Goal: Navigation & Orientation: Find specific page/section

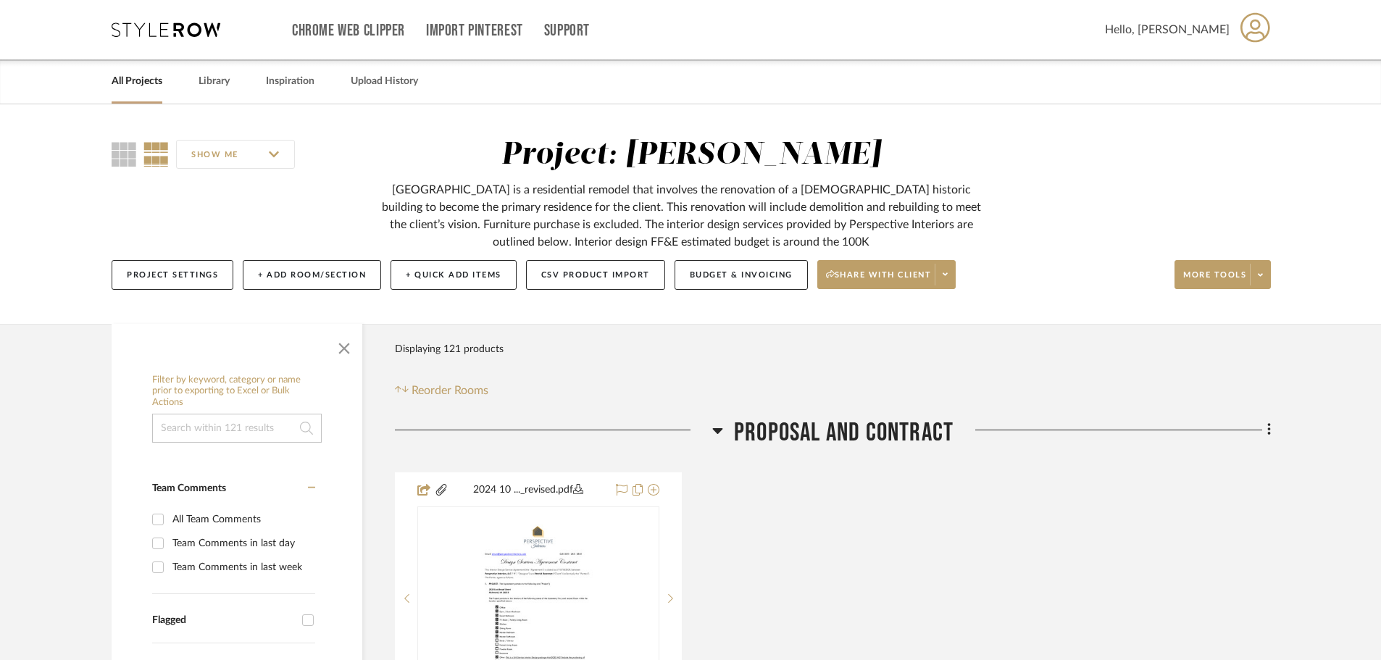
drag, startPoint x: 446, startPoint y: 342, endPoint x: 438, endPoint y: 112, distance: 229.8
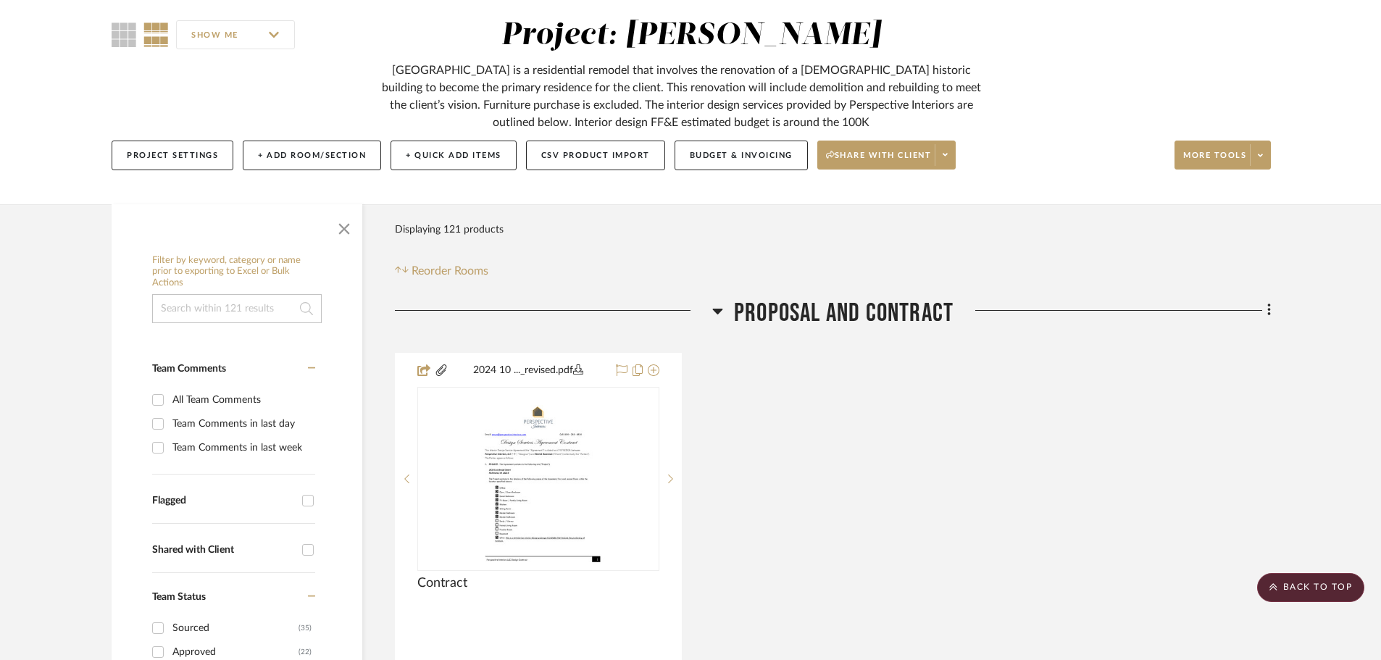
scroll to position [72, 0]
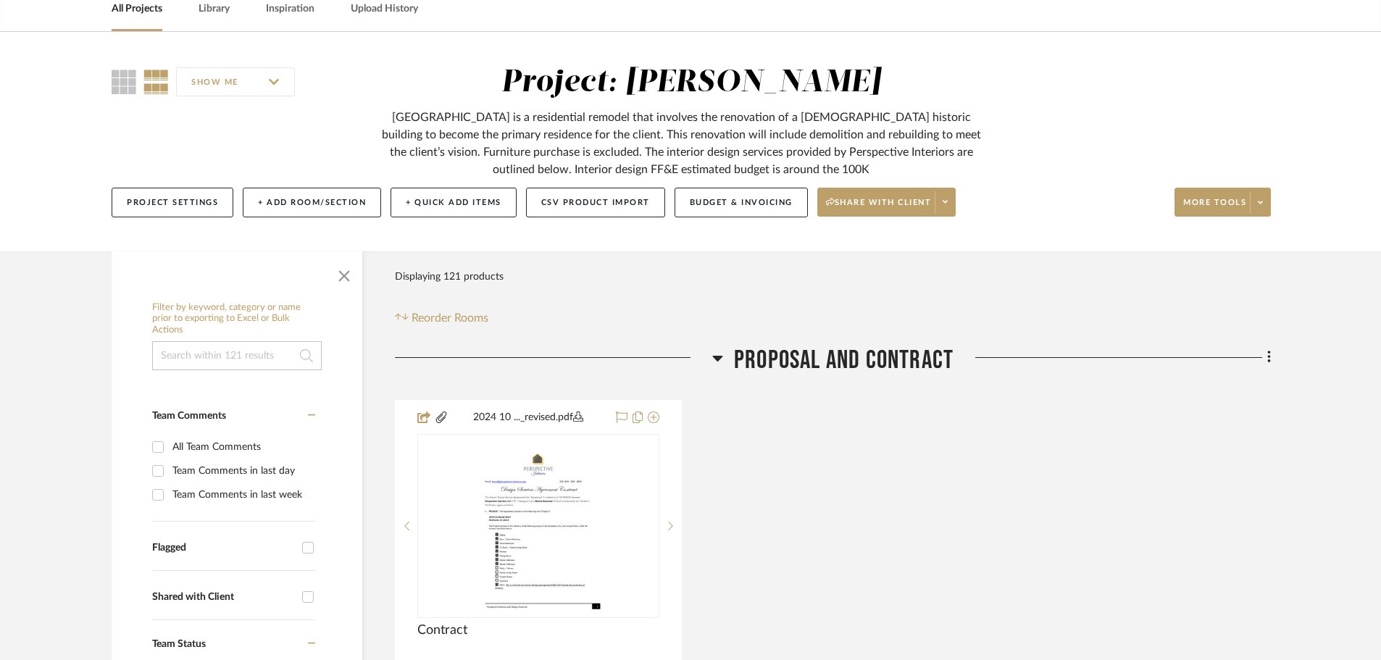
click at [141, 14] on link "All Projects" at bounding box center [137, 9] width 51 height 20
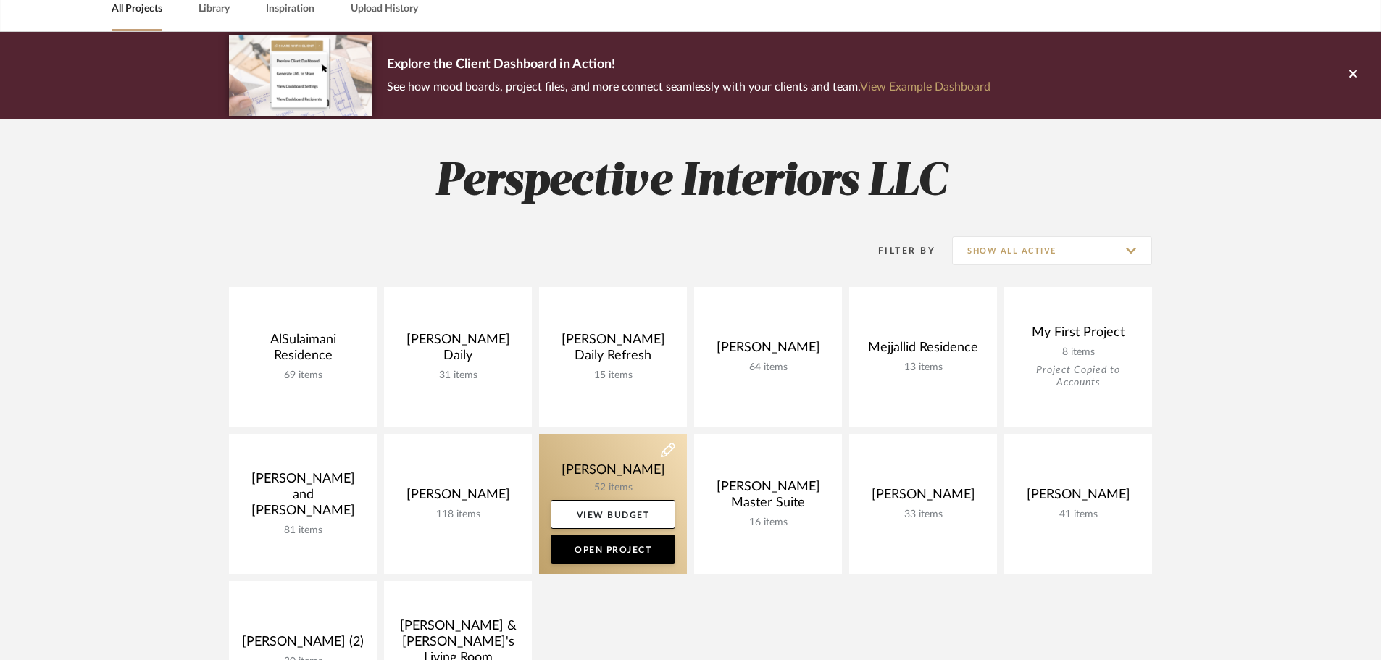
click at [577, 480] on link at bounding box center [613, 504] width 148 height 140
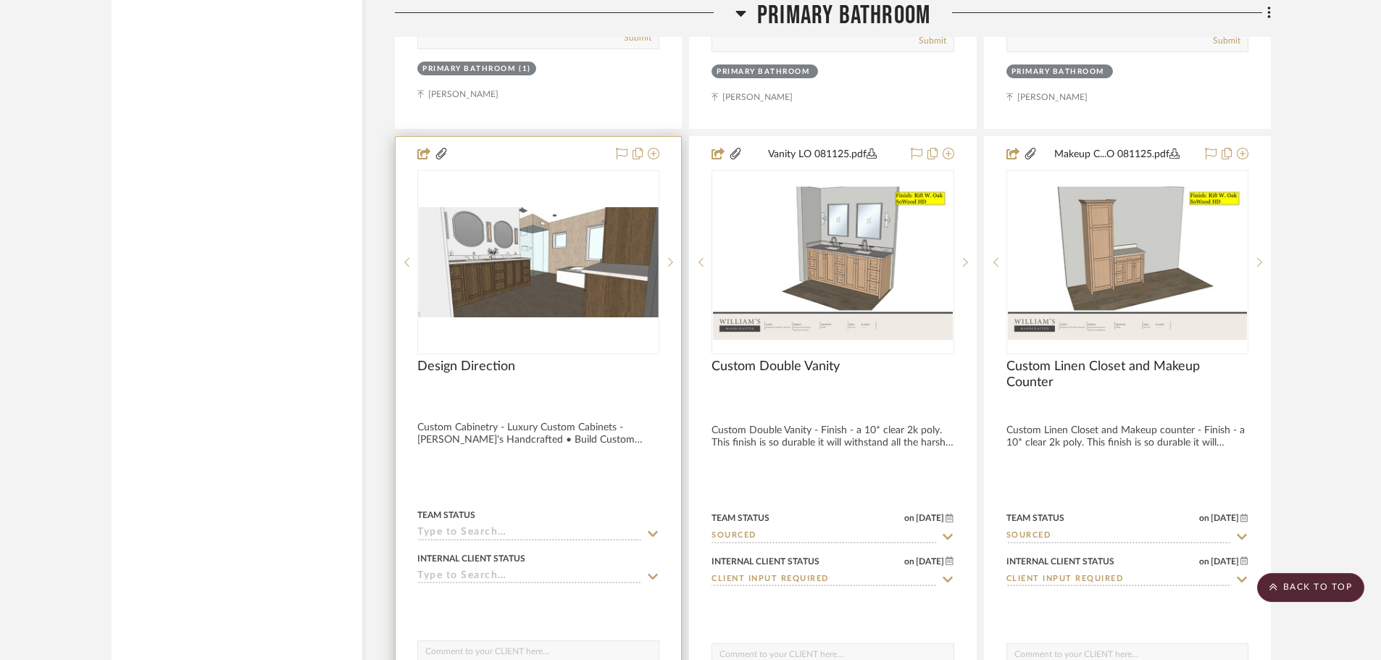
scroll to position [3767, 0]
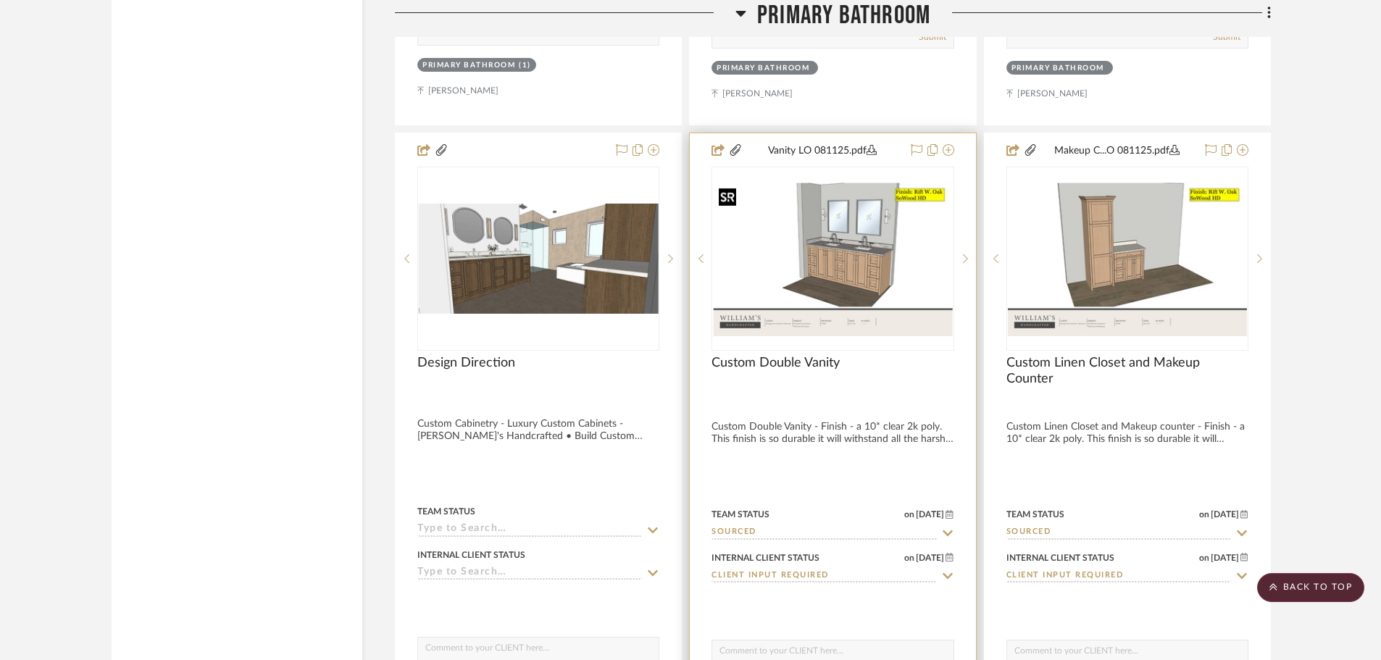
click at [0, 0] on img at bounding box center [0, 0] width 0 height 0
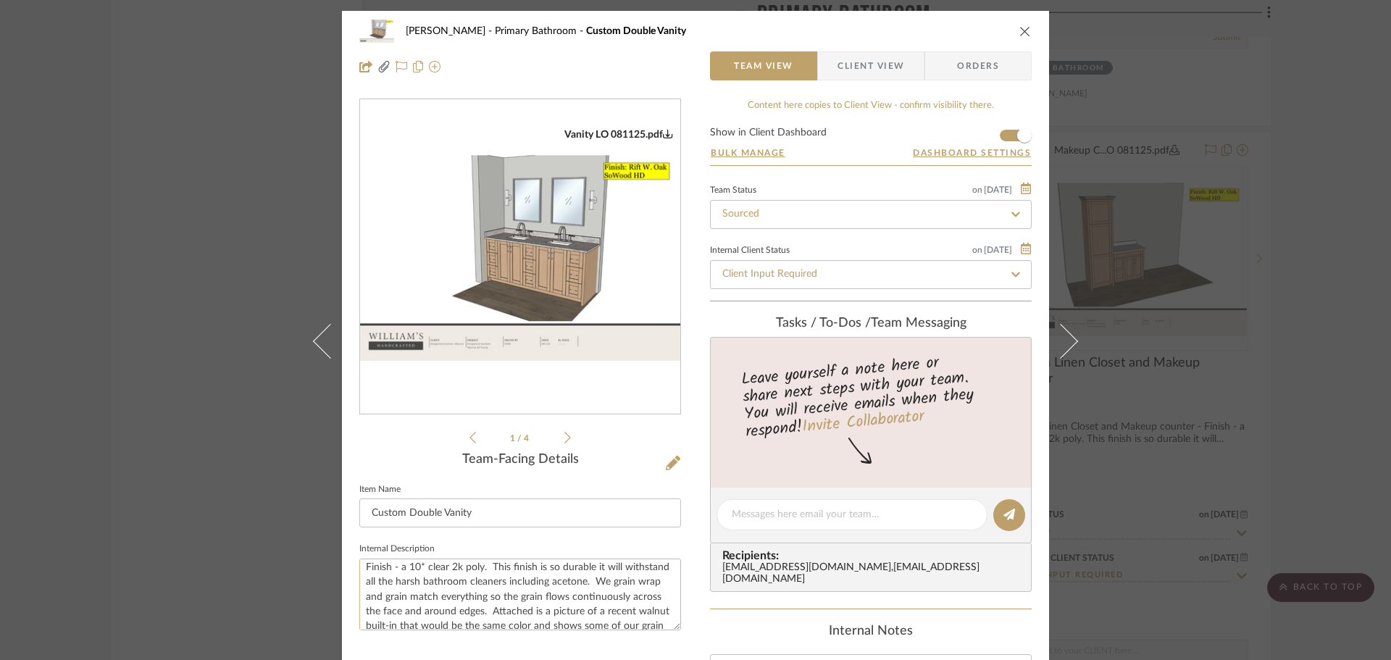
scroll to position [44, 0]
click at [216, 269] on div "[PERSON_NAME] Primary Bathroom Custom Double Vanity Team View Client View Order…" at bounding box center [695, 330] width 1391 height 660
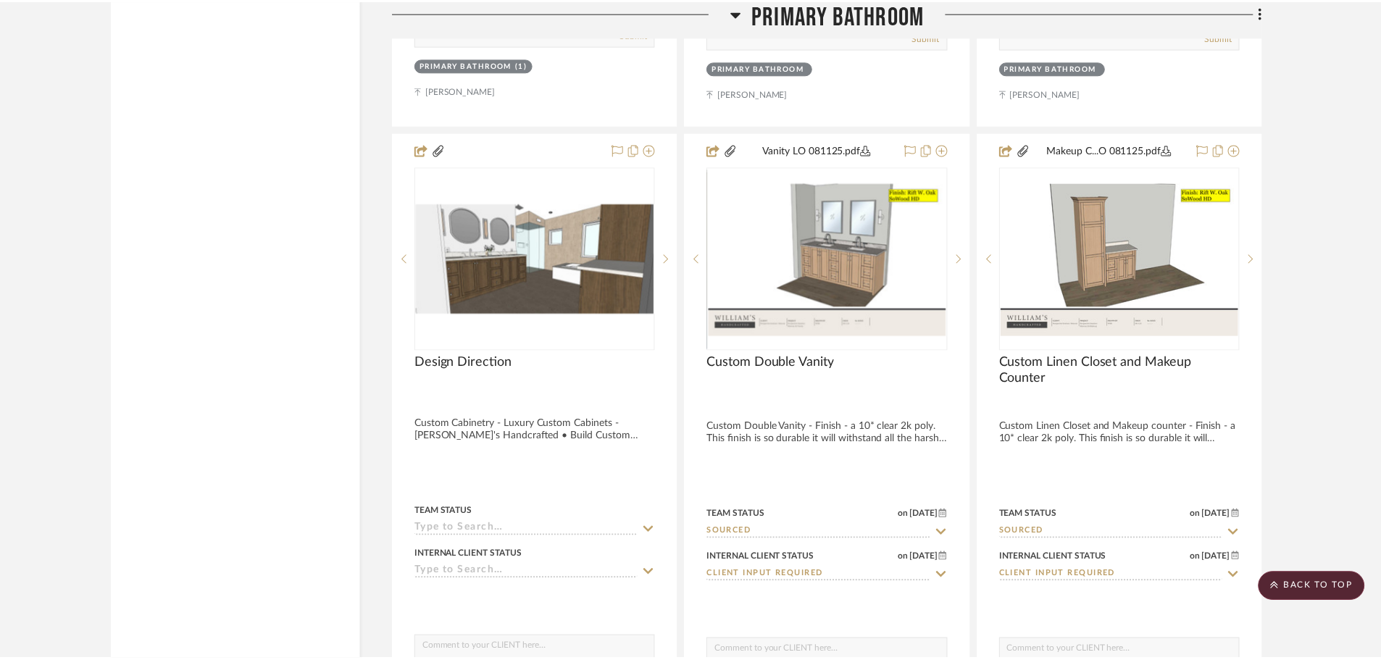
scroll to position [3767, 0]
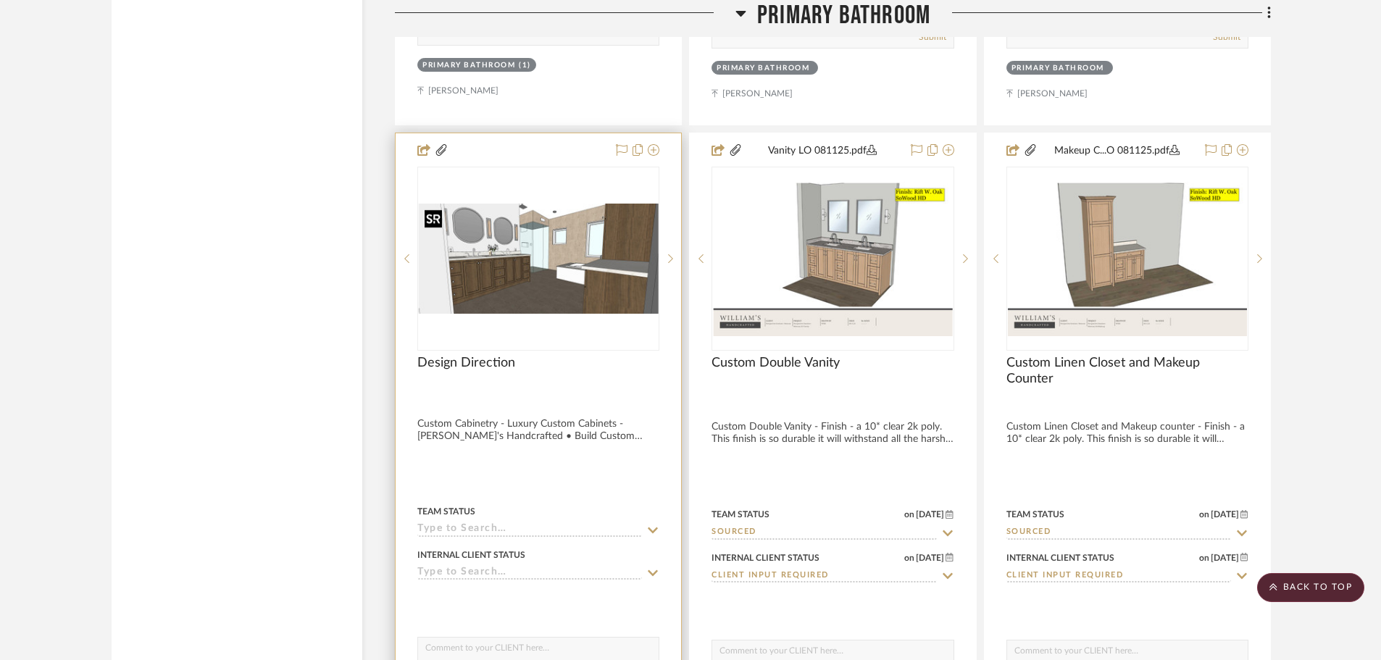
click at [525, 267] on img "0" at bounding box center [538, 259] width 239 height 110
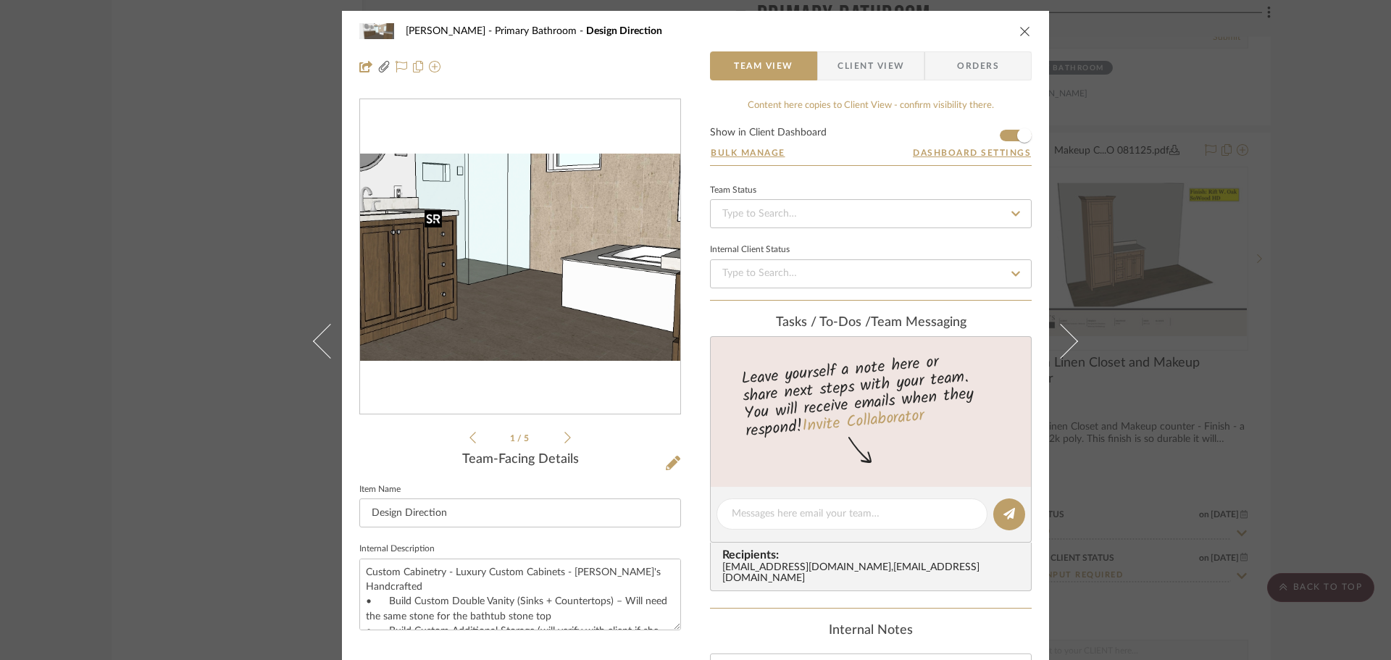
click at [525, 267] on img "0" at bounding box center [520, 256] width 320 height 147
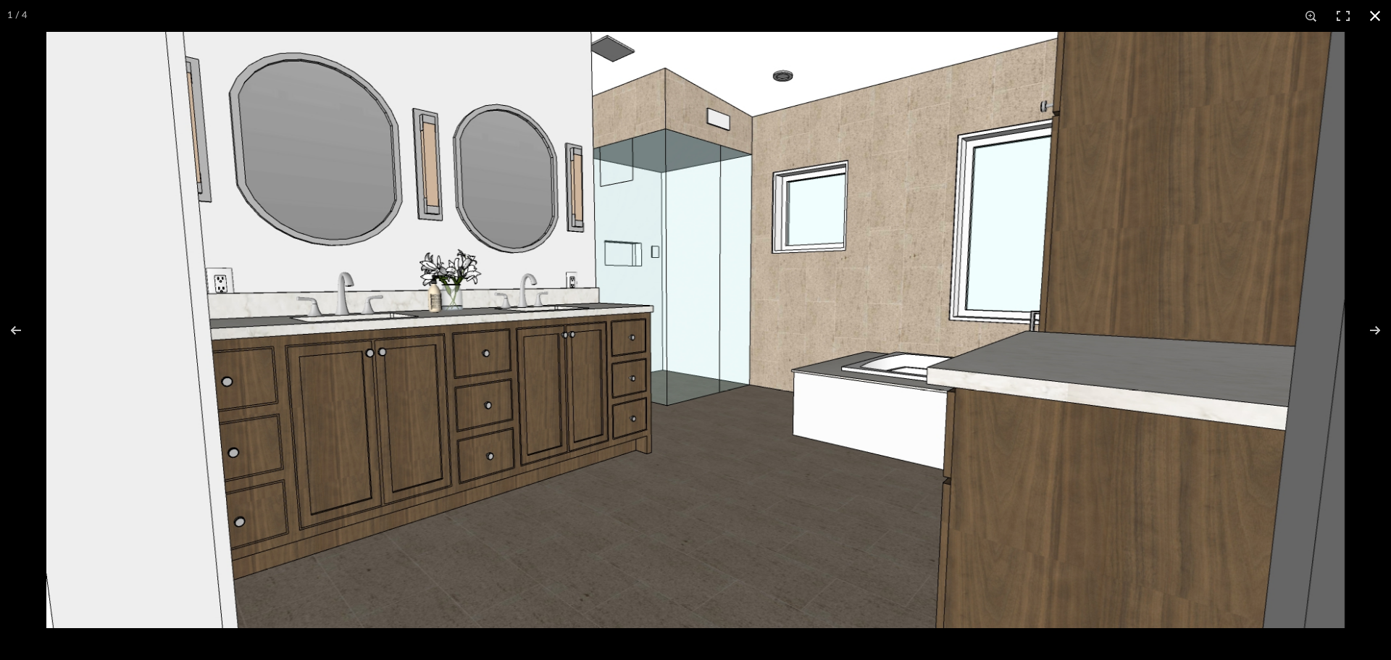
click at [1377, 13] on button at bounding box center [1375, 16] width 32 height 32
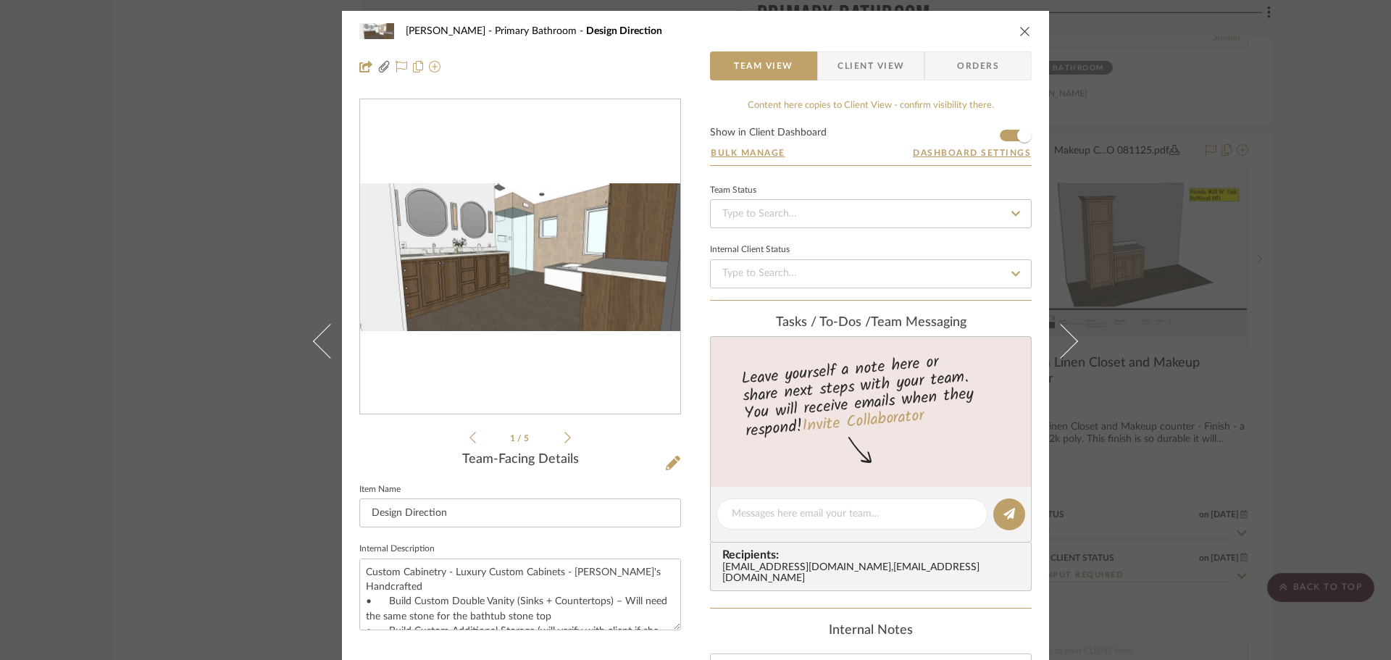
click at [1166, 264] on div "[PERSON_NAME][GEOGRAPHIC_DATA] Bathroom Design Direction Team View Client View …" at bounding box center [695, 330] width 1391 height 660
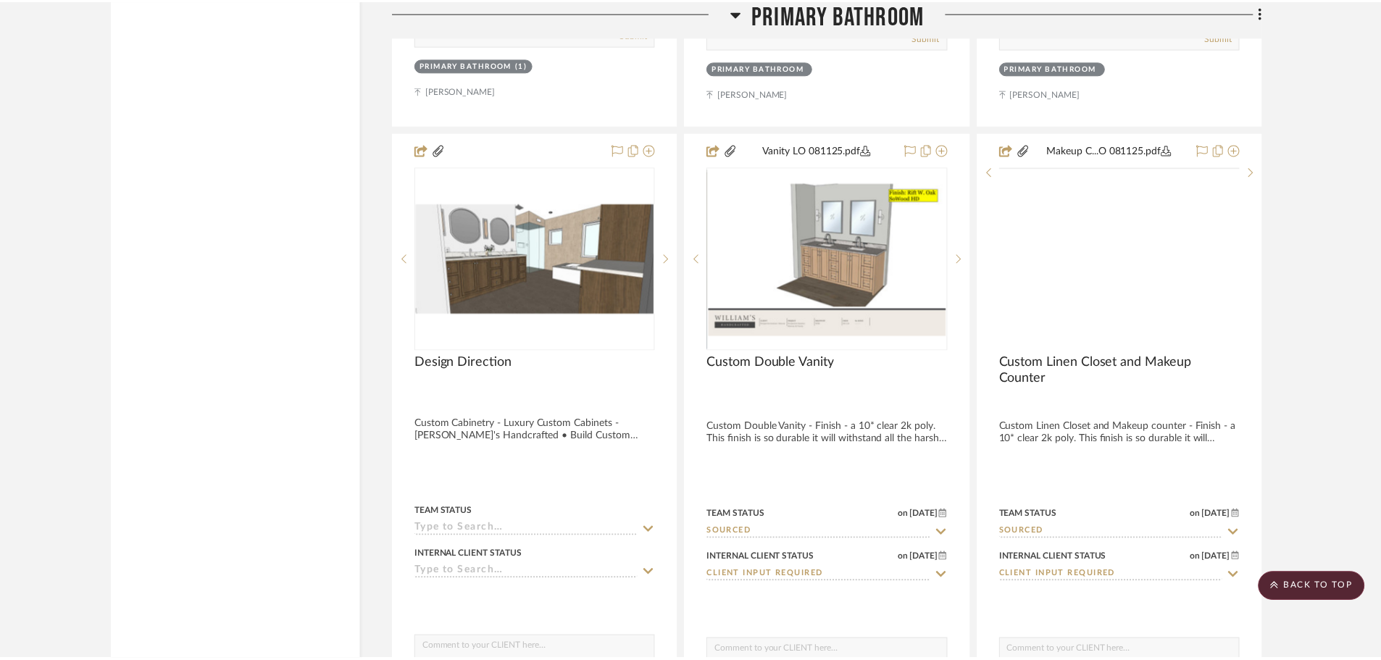
scroll to position [3767, 0]
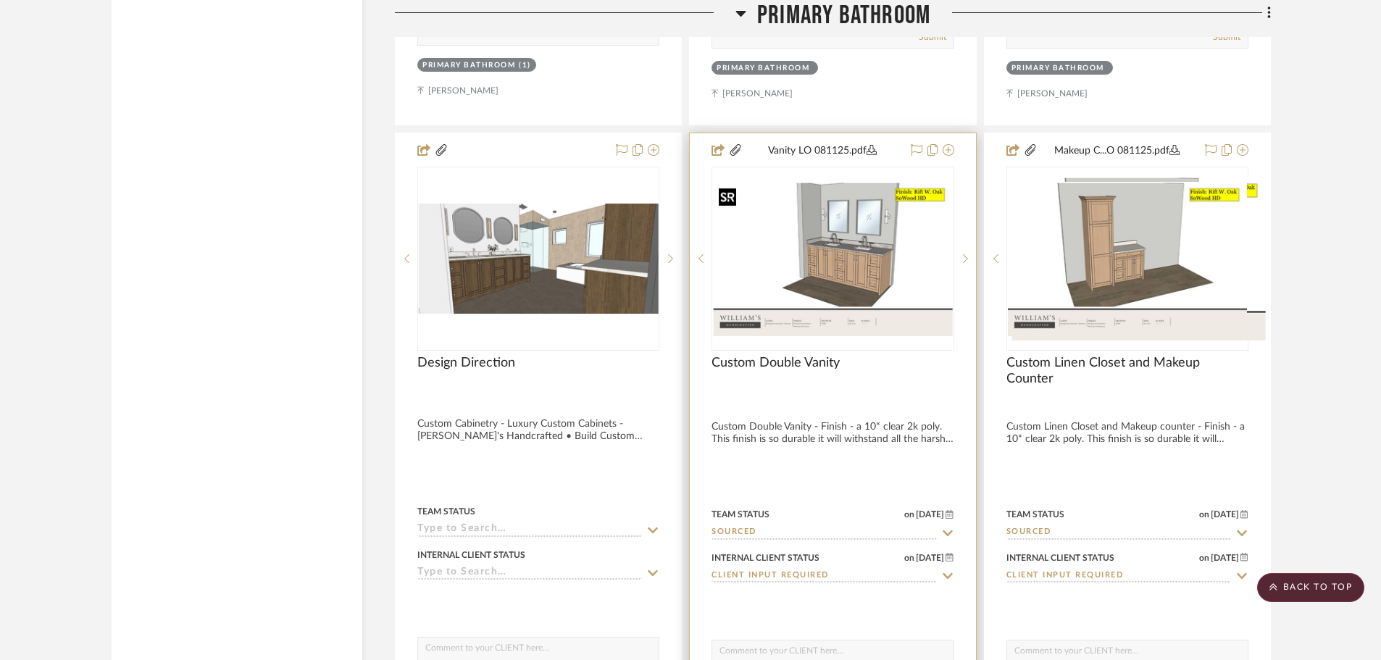
click at [885, 245] on img "0" at bounding box center [832, 259] width 239 height 154
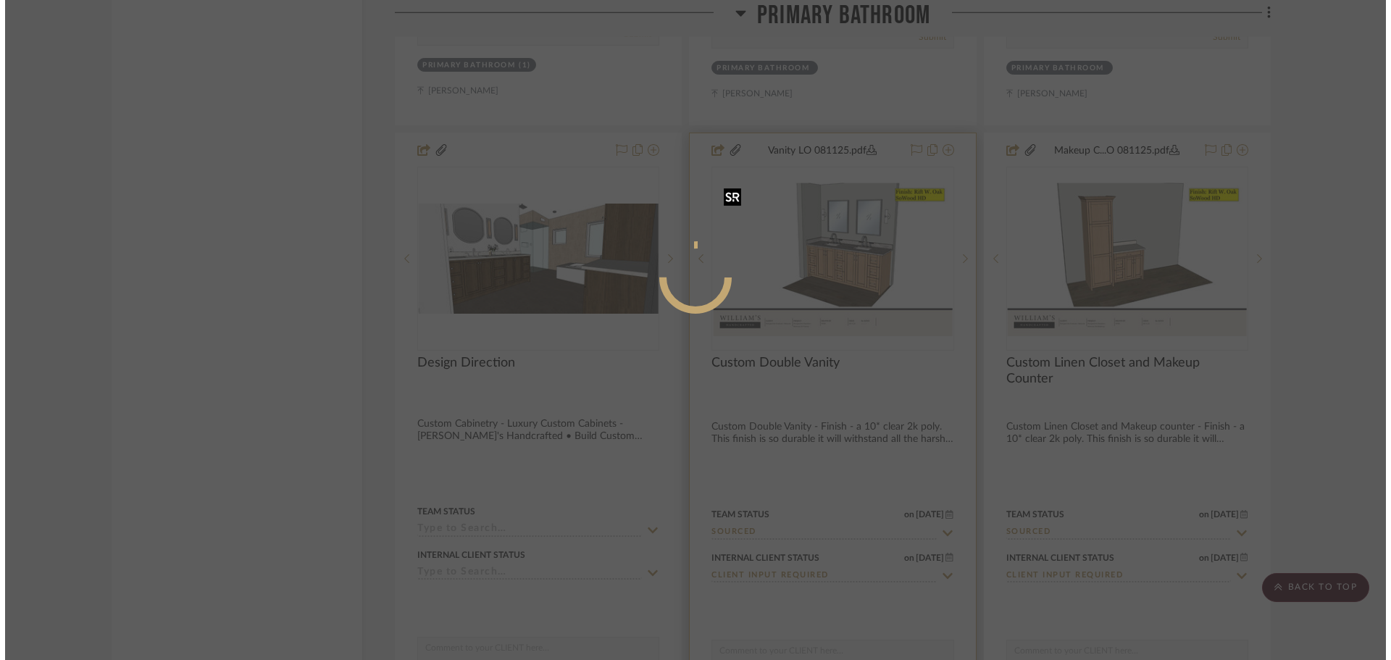
scroll to position [0, 0]
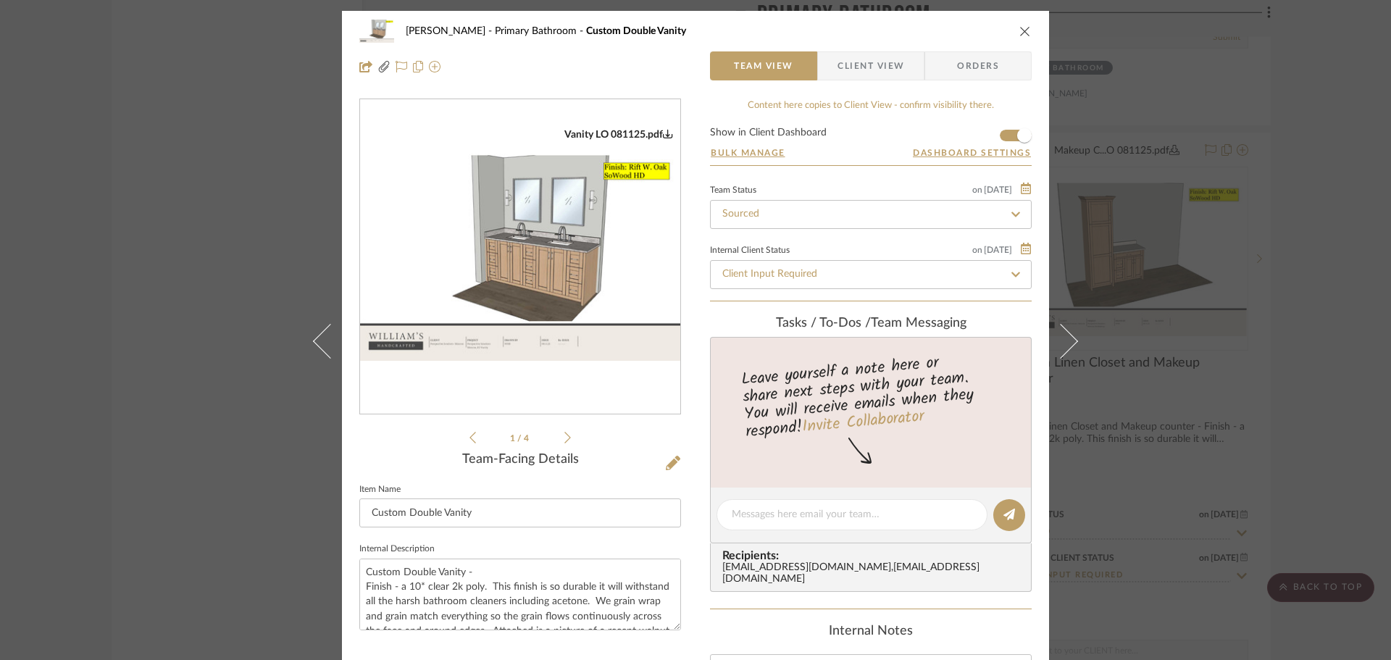
click at [588, 317] on img "0" at bounding box center [520, 257] width 320 height 207
click at [258, 485] on div "[PERSON_NAME] Primary Bathroom Custom Double Vanity Team View Client View Order…" at bounding box center [695, 330] width 1391 height 660
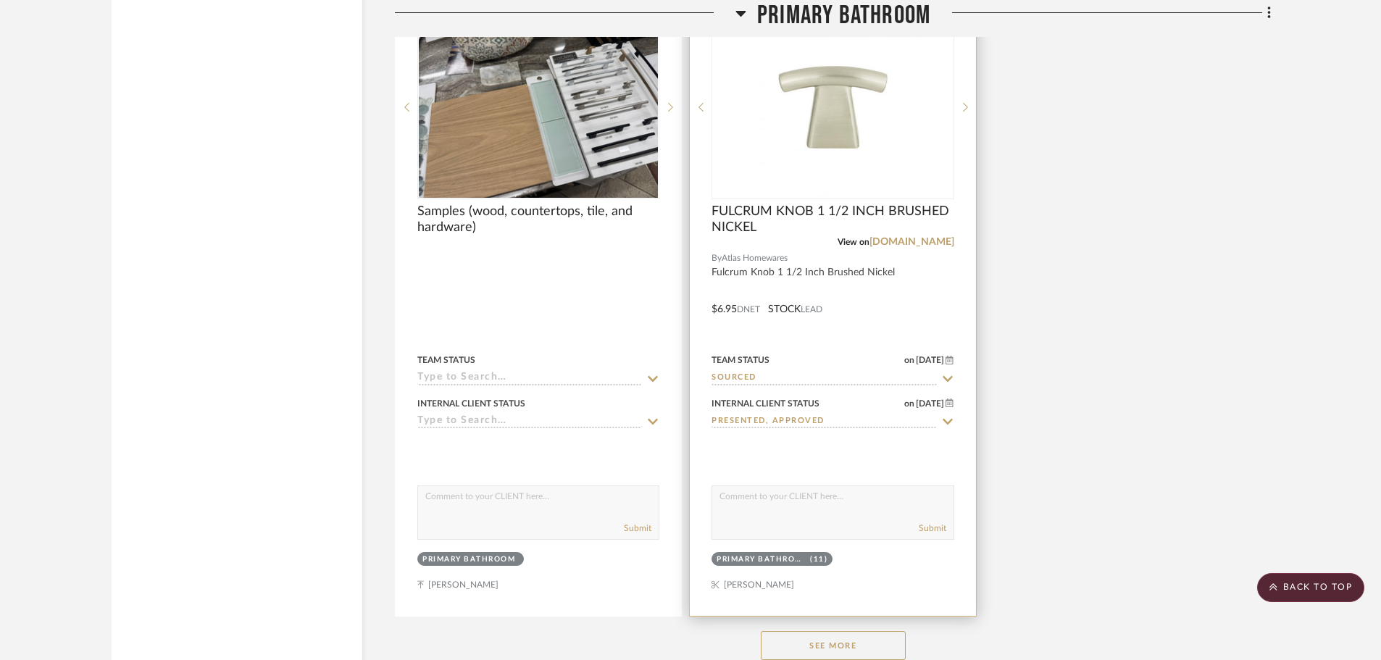
scroll to position [4781, 0]
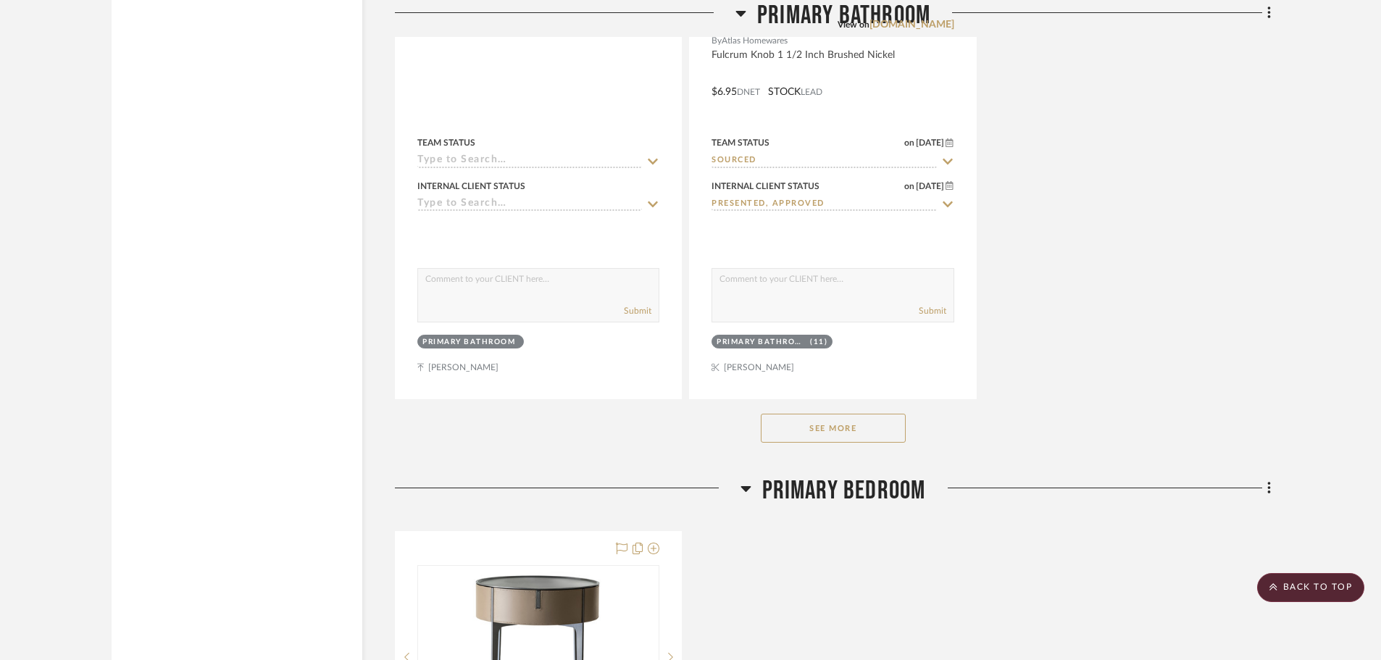
click at [827, 435] on button "See More" at bounding box center [833, 428] width 145 height 29
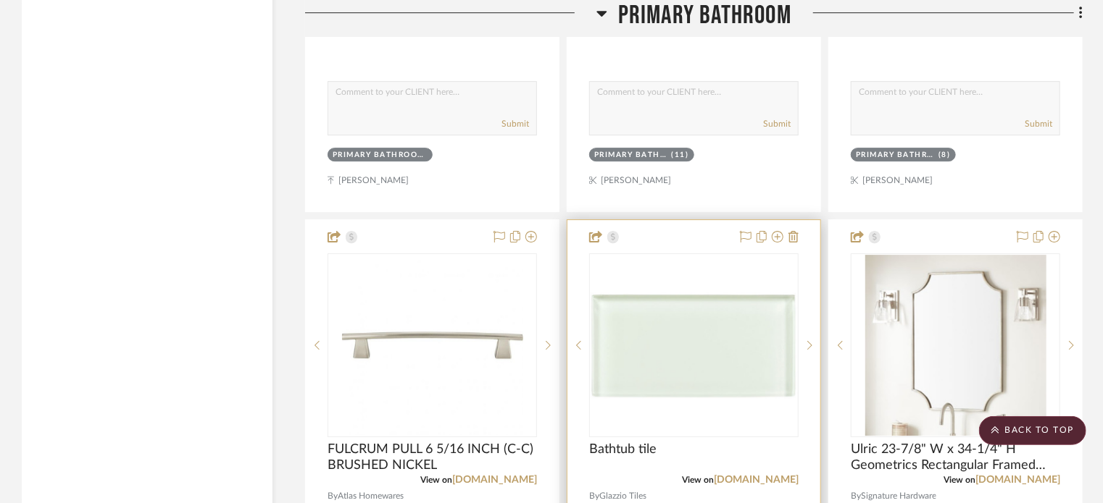
scroll to position [5289, 0]
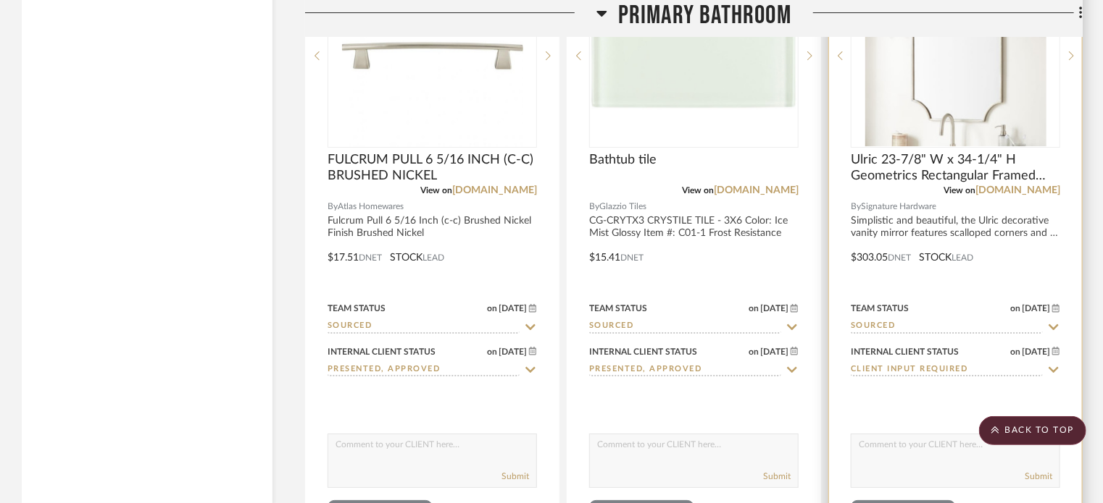
click at [918, 78] on img "0" at bounding box center [955, 55] width 181 height 181
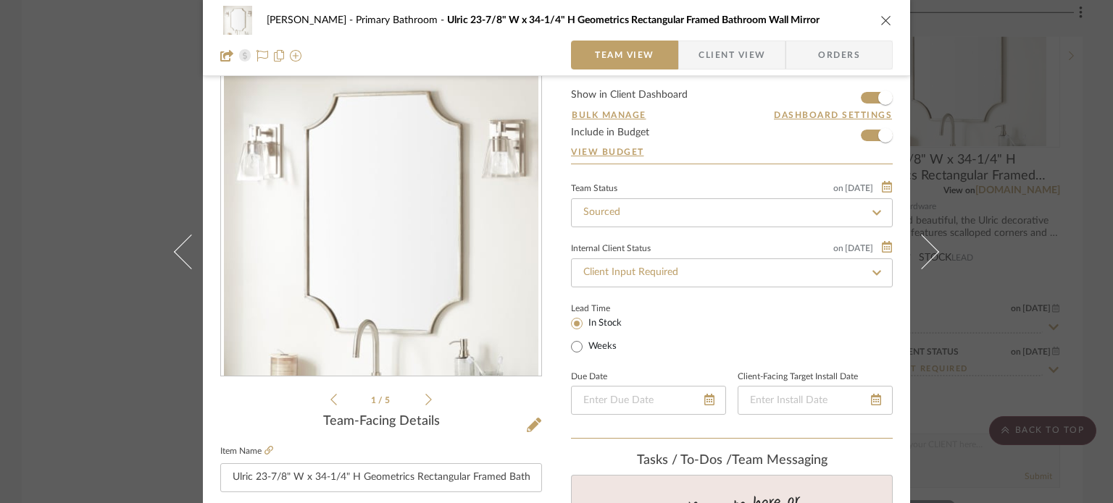
scroll to position [145, 0]
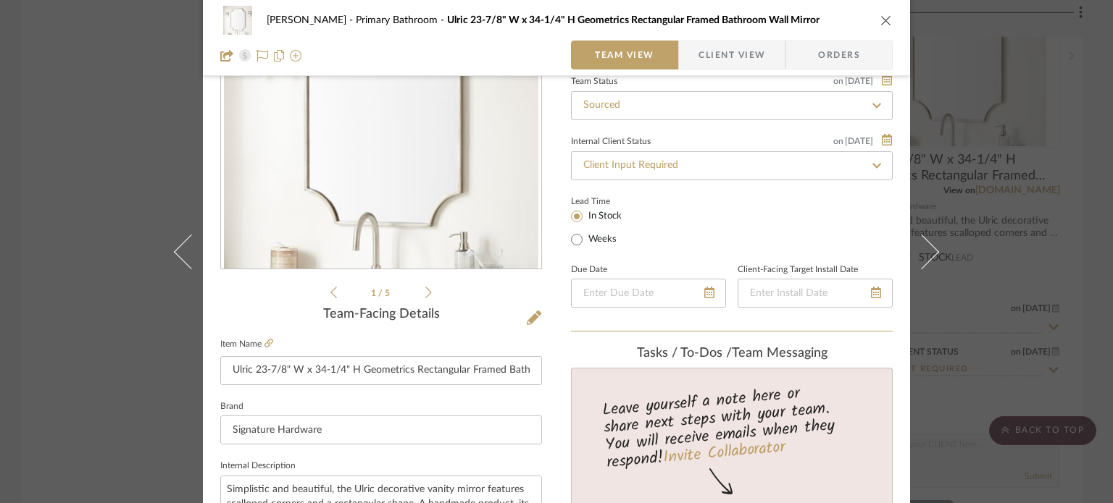
click at [128, 272] on div "[PERSON_NAME][GEOGRAPHIC_DATA] Ulric 23-7/8" W x 34-1/4" H Geometrics Rectangul…" at bounding box center [556, 251] width 1113 height 503
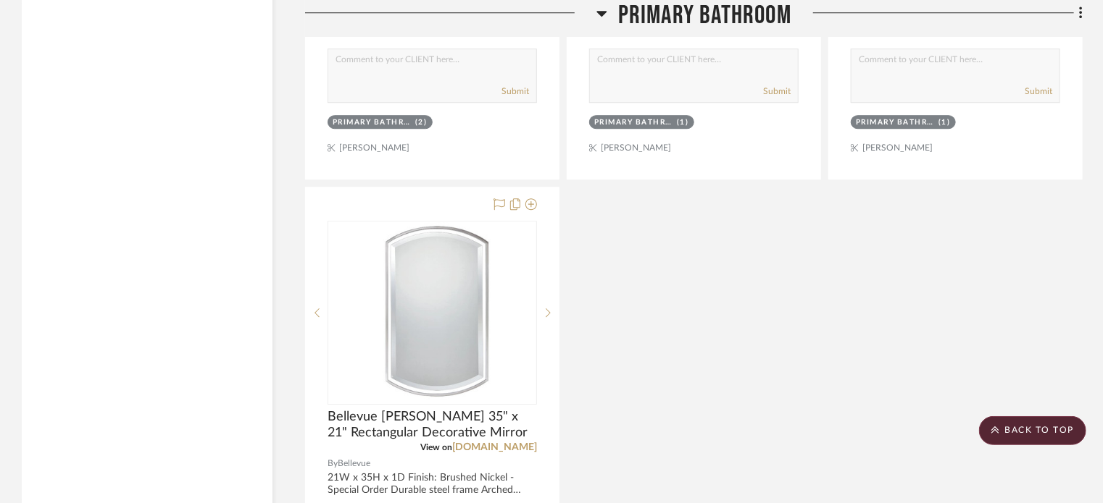
scroll to position [7824, 0]
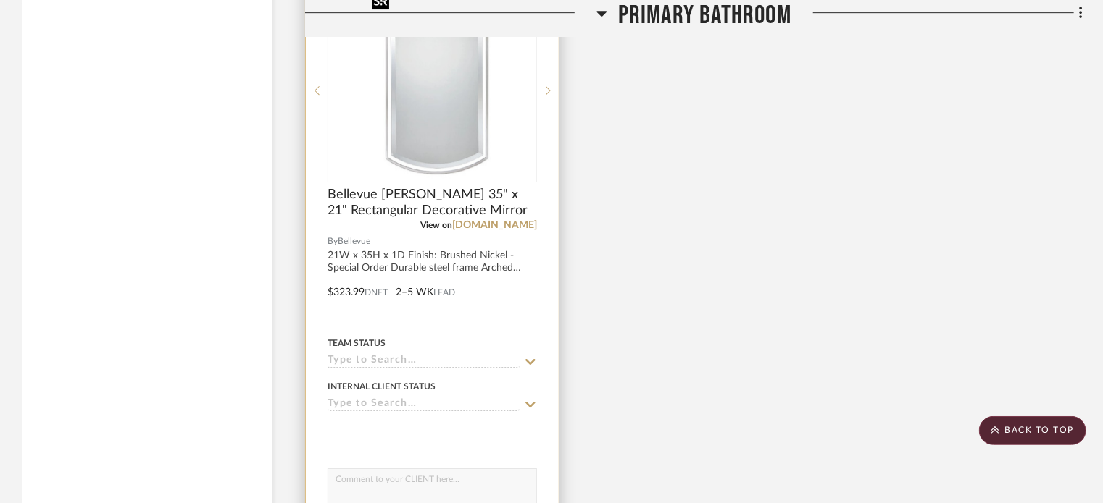
click at [397, 137] on img "0" at bounding box center [432, 90] width 132 height 181
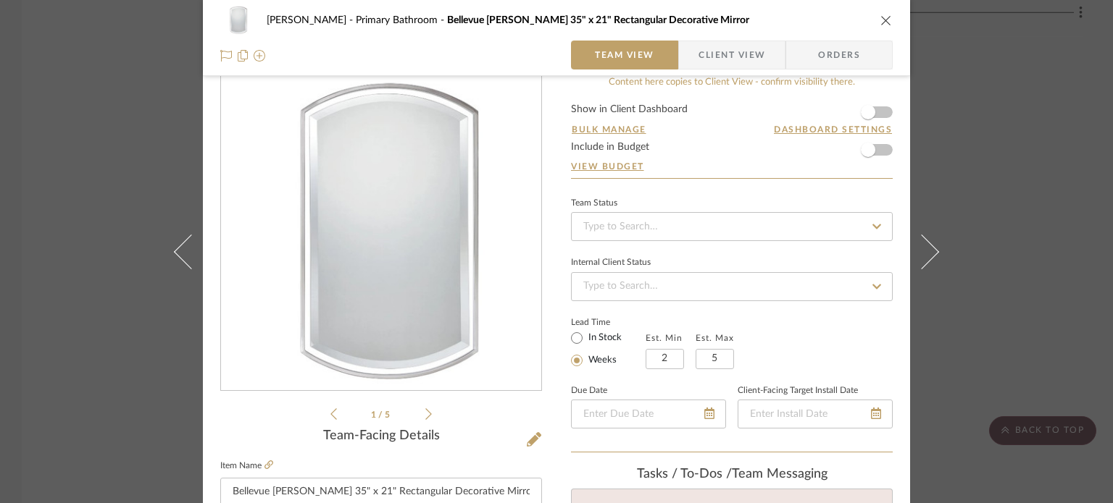
scroll to position [0, 0]
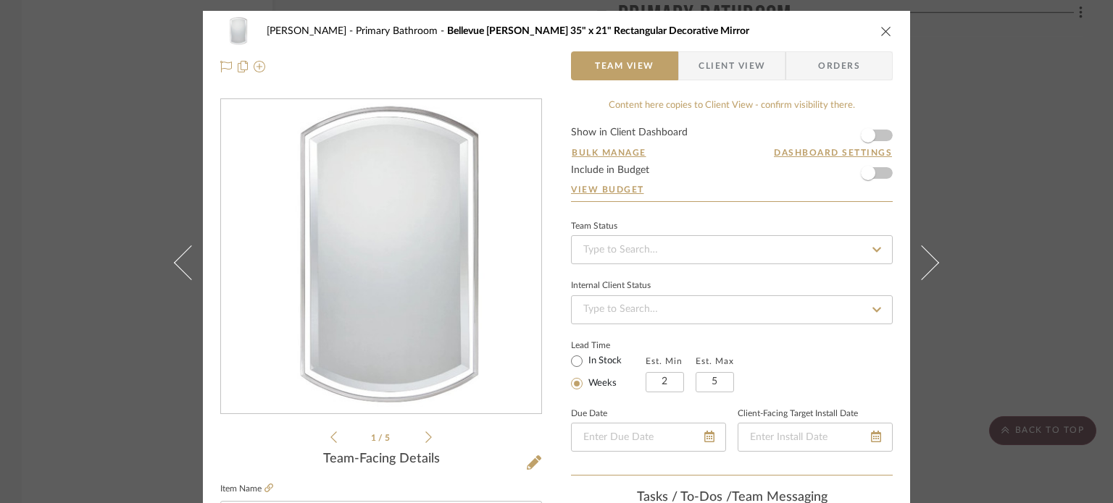
click at [881, 34] on icon "close" at bounding box center [886, 31] width 12 height 12
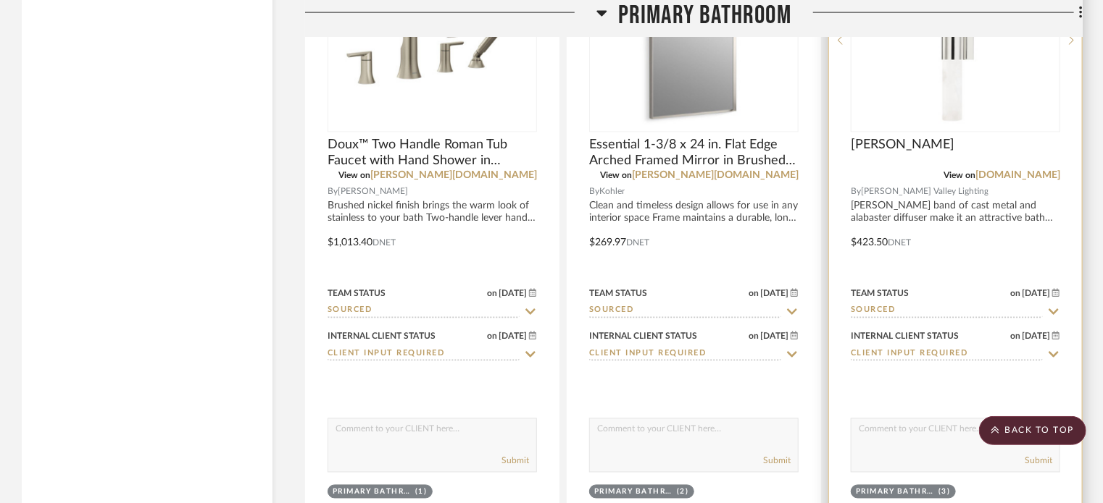
scroll to position [6593, 0]
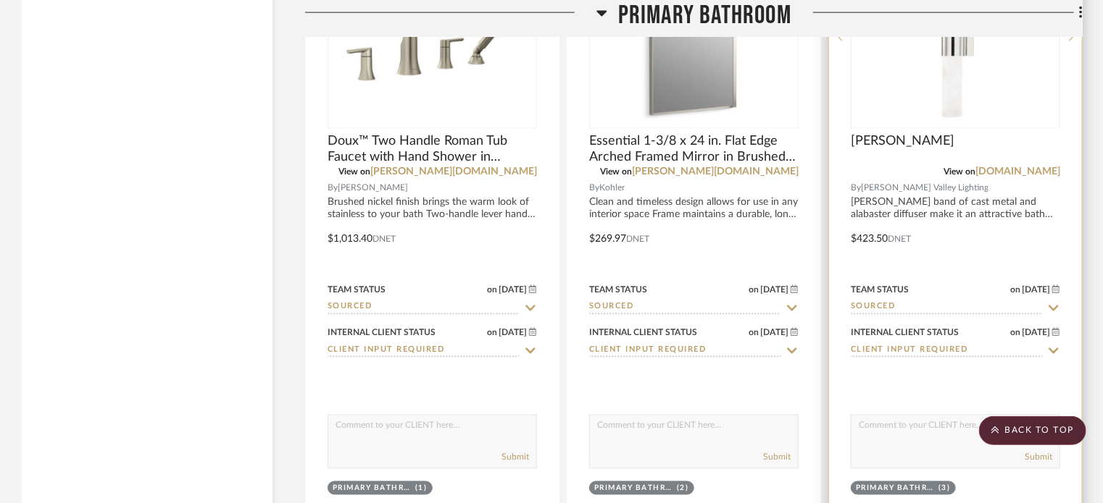
click at [942, 98] on img "0" at bounding box center [955, 36] width 181 height 181
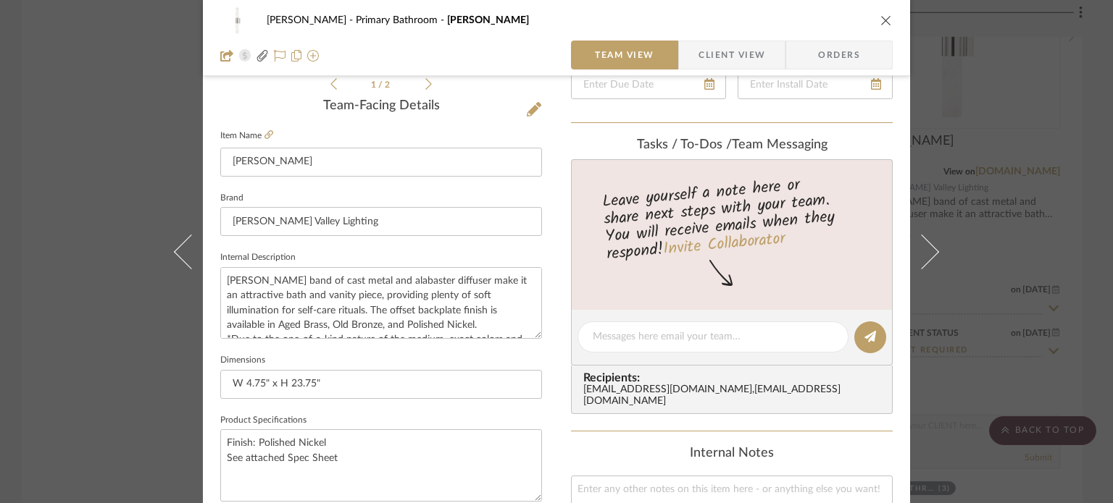
scroll to position [435, 0]
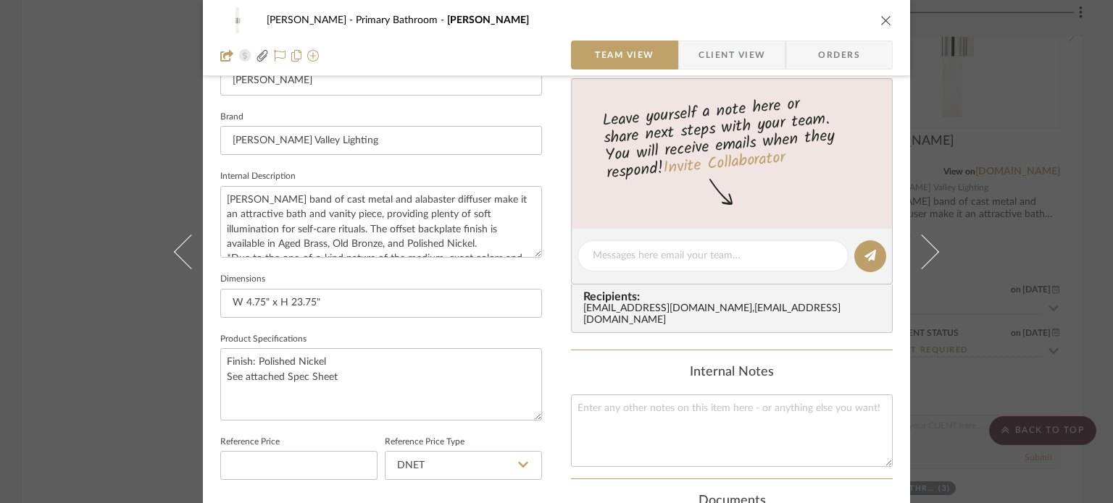
click at [91, 121] on div "[PERSON_NAME][GEOGRAPHIC_DATA] Bathroom [PERSON_NAME] Team View Client View Ord…" at bounding box center [556, 251] width 1113 height 503
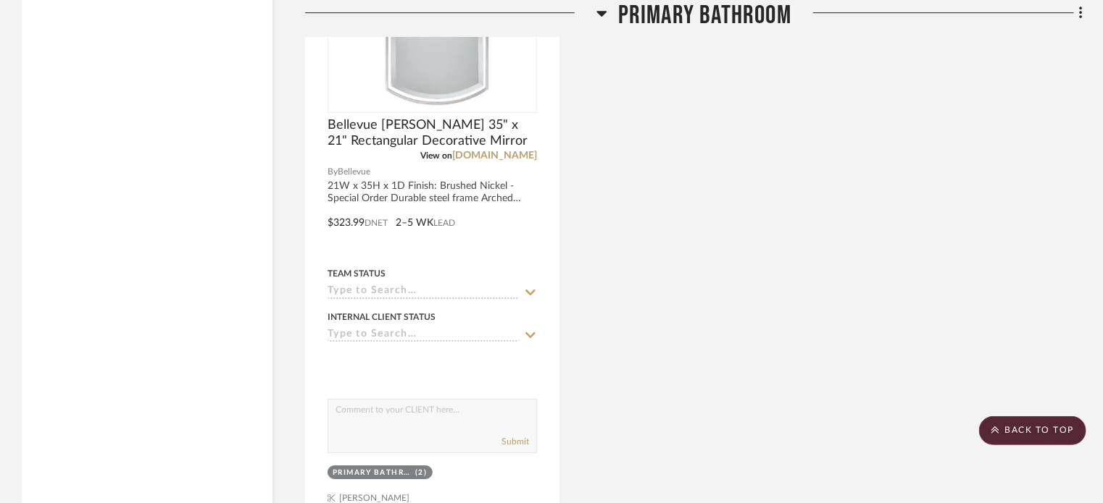
scroll to position [7897, 0]
